Goal: Information Seeking & Learning: Learn about a topic

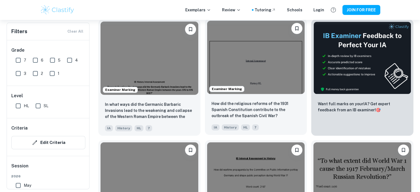
scroll to position [177, 0]
click at [42, 107] on input "SL" at bounding box center [38, 105] width 11 height 11
checkbox input "true"
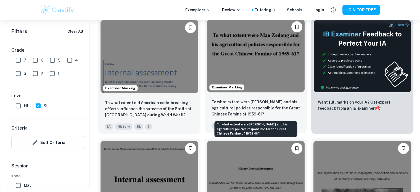
scroll to position [195, 0]
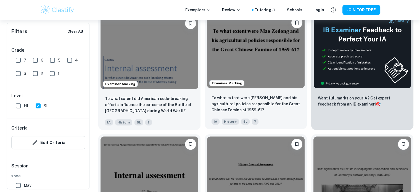
click at [254, 69] on img at bounding box center [256, 51] width 98 height 73
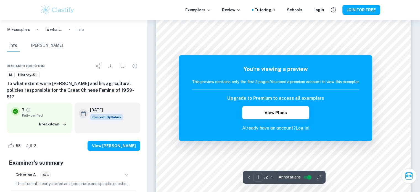
scroll to position [32, 0]
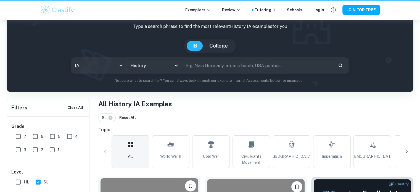
scroll to position [195, 0]
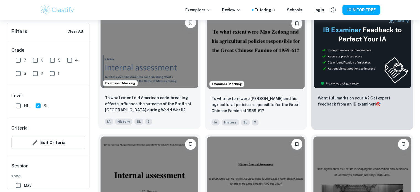
click at [151, 70] on img at bounding box center [150, 51] width 98 height 73
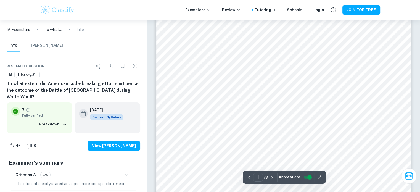
scroll to position [82, 0]
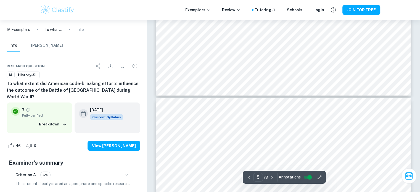
type input "6"
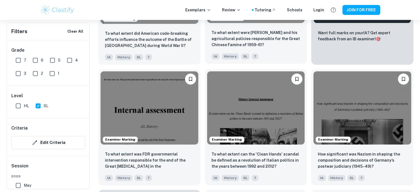
scroll to position [265, 0]
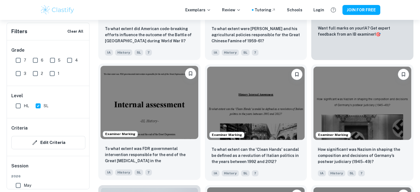
click at [183, 98] on img at bounding box center [150, 102] width 98 height 73
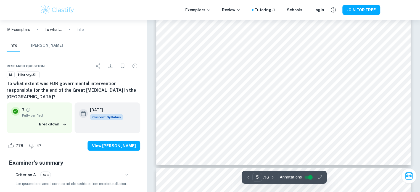
type input "6"
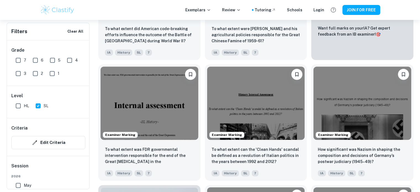
scroll to position [368, 0]
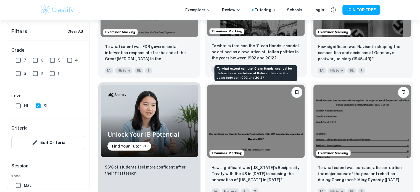
click at [276, 43] on p "To what extent can the 'Clean Hands' scandal be defined as a revolution of Ital…" at bounding box center [256, 52] width 89 height 18
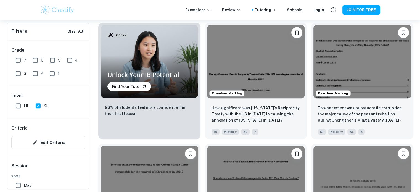
scroll to position [442, 0]
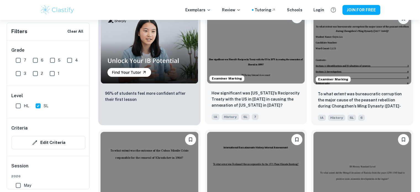
click at [288, 61] on img at bounding box center [256, 46] width 98 height 73
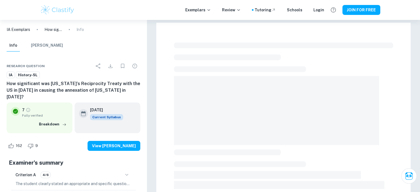
scroll to position [35, 0]
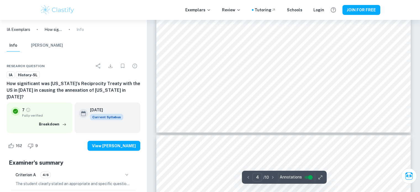
type input "5"
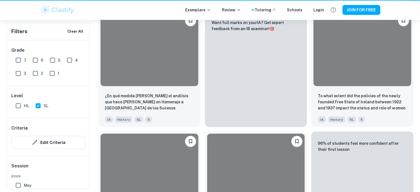
scroll to position [442, 0]
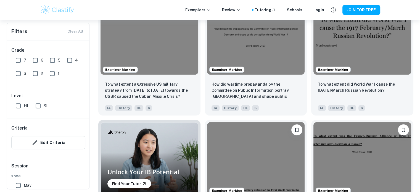
scroll to position [318, 0]
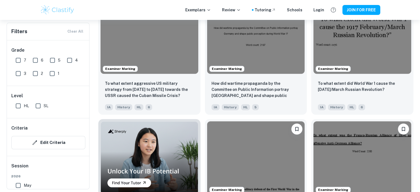
click at [39, 107] on input "SL" at bounding box center [38, 105] width 11 height 11
checkbox input "true"
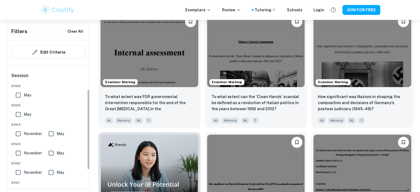
scroll to position [92, 0]
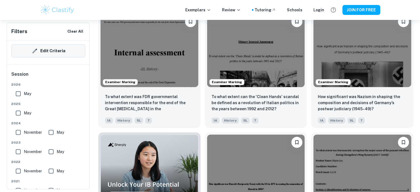
click at [58, 49] on button "Edit Criteria" at bounding box center [48, 50] width 74 height 13
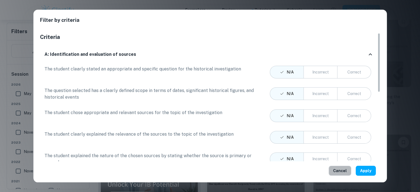
click at [342, 171] on button "Cancel" at bounding box center [340, 171] width 23 height 10
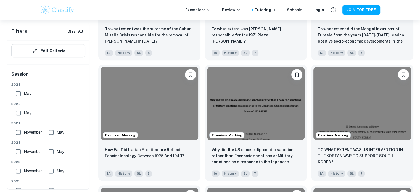
scroll to position [630, 0]
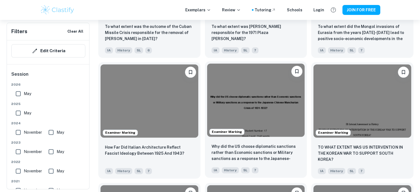
click at [259, 100] on img at bounding box center [256, 100] width 98 height 73
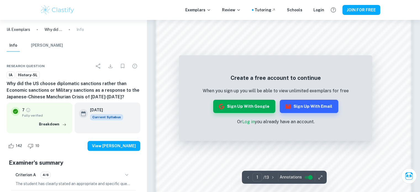
scroll to position [594, 0]
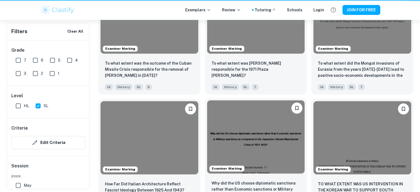
scroll to position [630, 0]
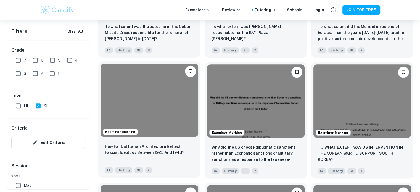
click at [160, 113] on img at bounding box center [150, 100] width 98 height 73
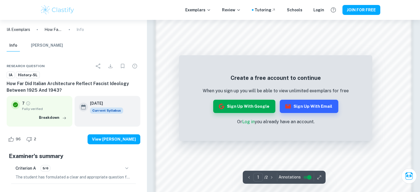
scroll to position [595, 0]
